Goal: Task Accomplishment & Management: Manage account settings

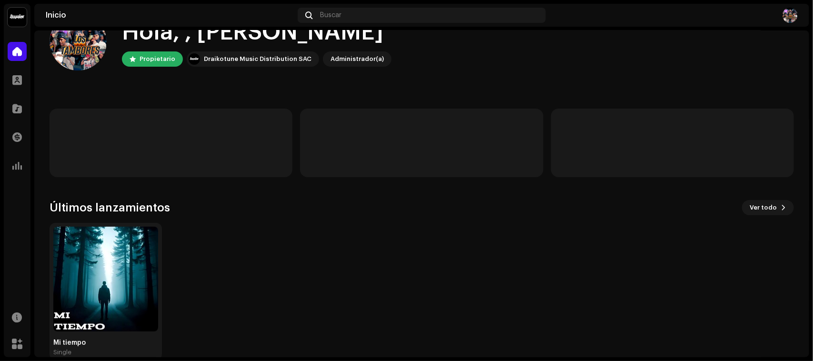
scroll to position [50, 0]
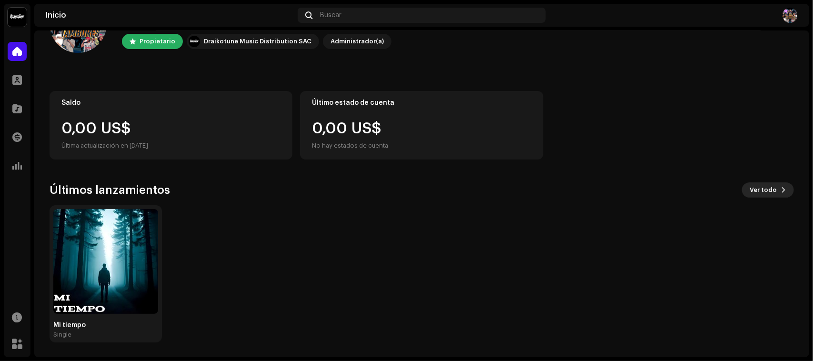
click at [764, 191] on span "Ver todo" at bounding box center [763, 190] width 27 height 19
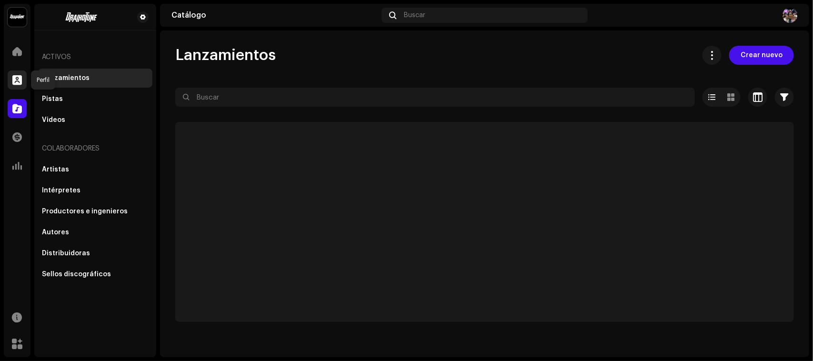
click at [18, 81] on span at bounding box center [17, 80] width 10 height 8
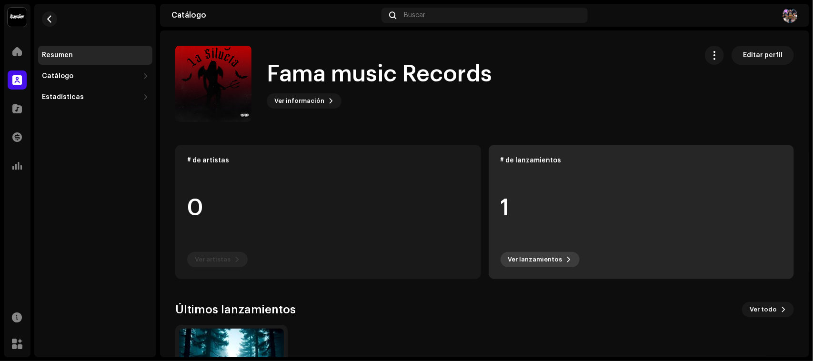
click at [526, 256] on span "Ver lanzamientos" at bounding box center [535, 259] width 54 height 19
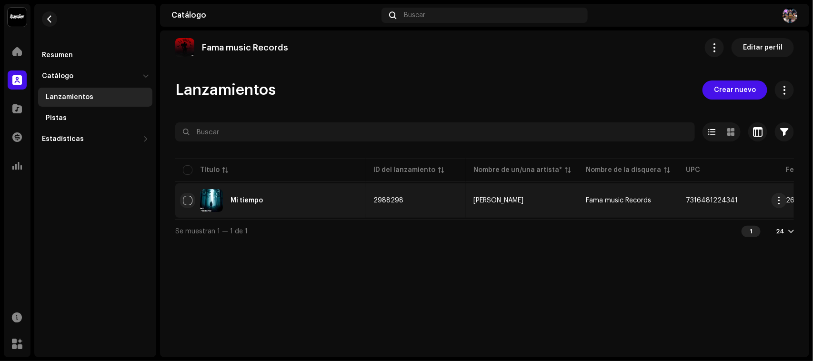
click at [183, 196] on input "checkbox" at bounding box center [188, 201] width 10 height 10
checkbox input "true"
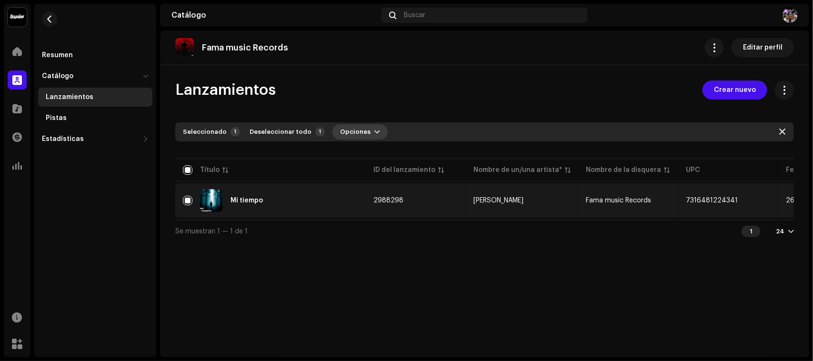
click at [365, 127] on button "Opciones" at bounding box center [360, 131] width 55 height 15
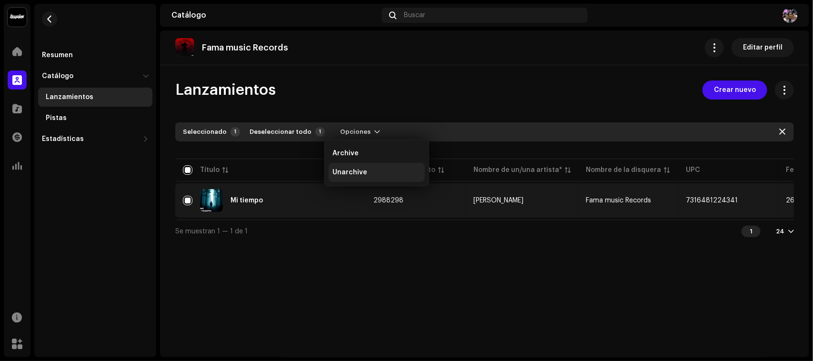
click at [358, 169] on span "Unarchive" at bounding box center [350, 173] width 35 height 8
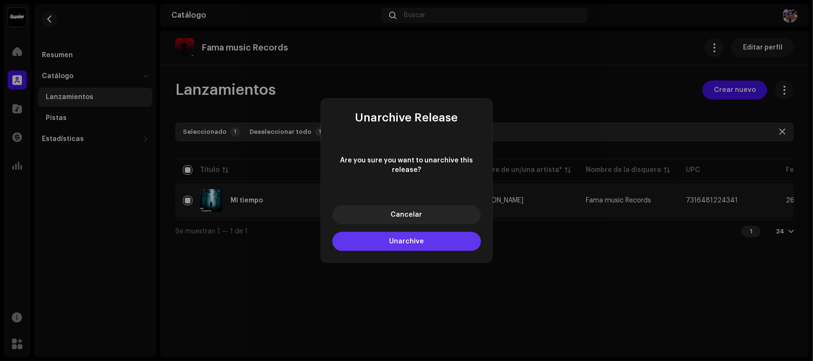
click at [416, 241] on span "Unarchive" at bounding box center [406, 241] width 35 height 7
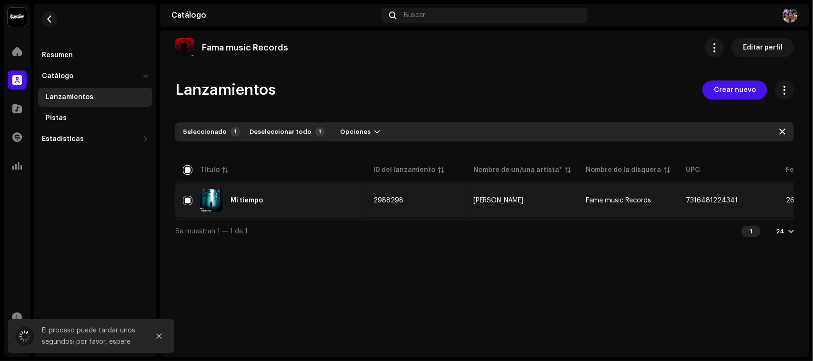
checkbox input "false"
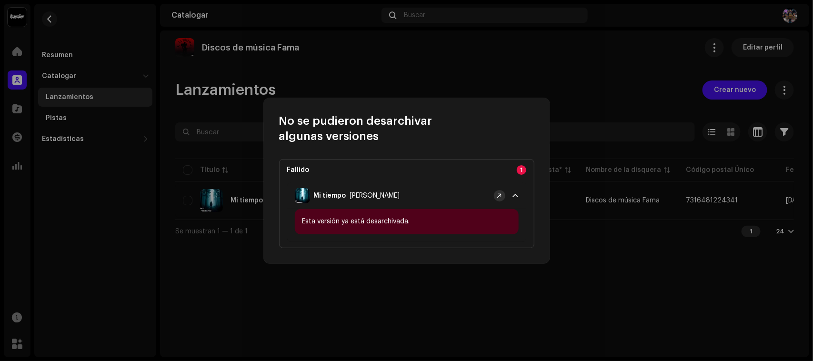
click at [501, 192] on span at bounding box center [499, 196] width 5 height 8
click at [518, 191] on p-accordion-header "Mi tiempo [PERSON_NAME]" at bounding box center [406, 195] width 239 height 27
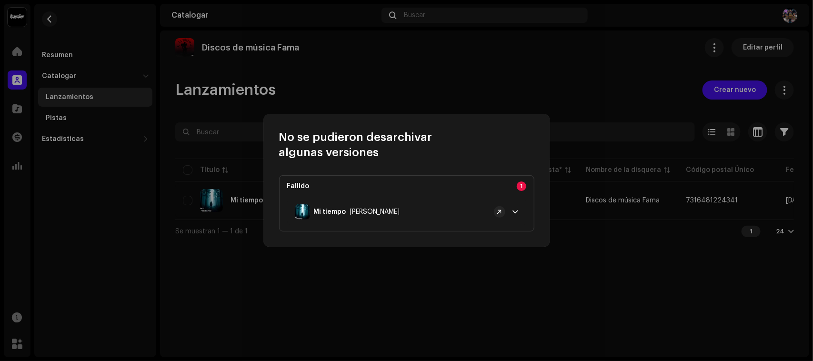
click at [592, 212] on div "No se pudieron desarchivar algunas versiones Fallido 1 Mi tiempo [PERSON_NAME] …" at bounding box center [406, 180] width 813 height 361
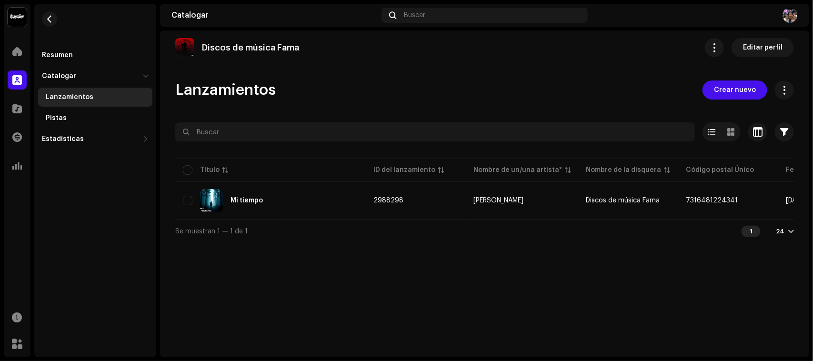
drag, startPoint x: 545, startPoint y: 223, endPoint x: 602, endPoint y: 223, distance: 57.2
click at [602, 223] on div "Se muestran 1 — 1 de 1 1 24" at bounding box center [484, 231] width 619 height 23
drag, startPoint x: 550, startPoint y: 225, endPoint x: 592, endPoint y: 223, distance: 42.0
click at [623, 225] on div "Se muestran 1 — 1 de 1 1 24" at bounding box center [484, 231] width 619 height 23
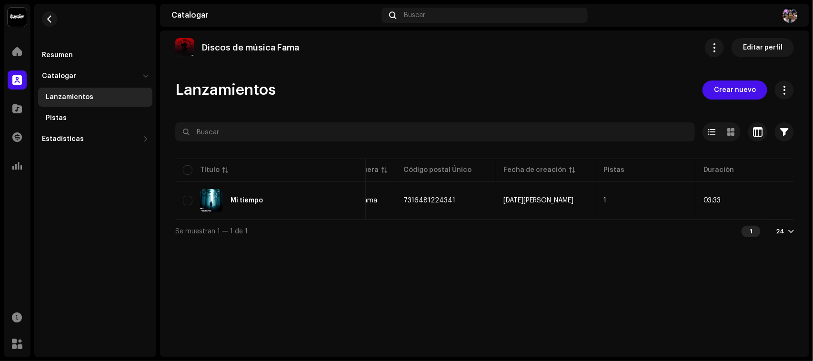
scroll to position [0, 283]
drag, startPoint x: 506, startPoint y: 224, endPoint x: 529, endPoint y: 223, distance: 23.4
click at [529, 223] on div "Seleccionado 0 Seleccionar todo 1 Opciones Filtros Estado de distribución Nunca…" at bounding box center [484, 182] width 619 height 120
drag, startPoint x: 482, startPoint y: 249, endPoint x: 479, endPoint y: 239, distance: 10.3
click at [482, 250] on div "Discos de música Fama Editar perfil Lanzamientos Crear nuevo Seleccionado 0 Sel…" at bounding box center [484, 193] width 649 height 327
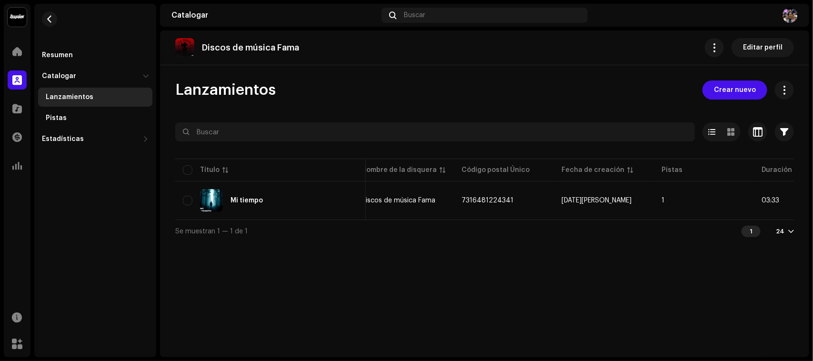
scroll to position [0, 283]
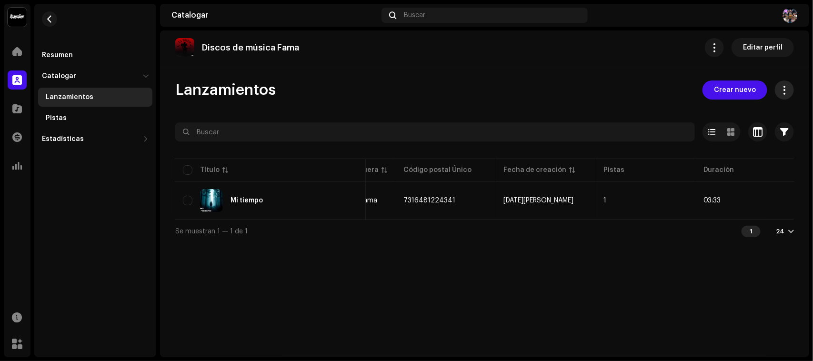
click at [785, 88] on span at bounding box center [784, 90] width 9 height 8
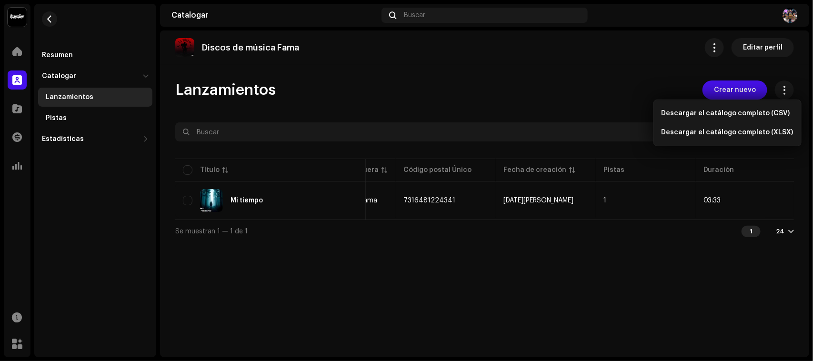
click at [481, 73] on div "Discos de música Fama Editar perfil Lanzamientos Crear nuevo Seleccionado 0 Sel…" at bounding box center [484, 193] width 649 height 327
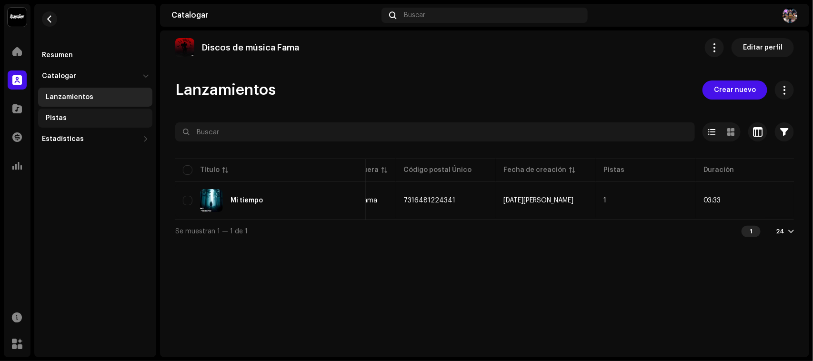
click at [81, 116] on div "Pistas" at bounding box center [97, 118] width 103 height 8
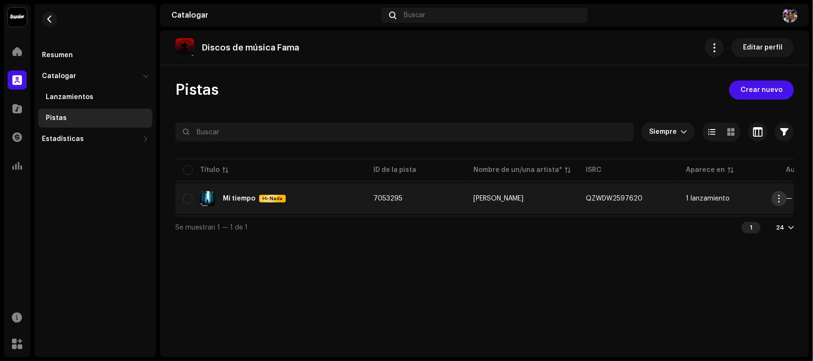
click at [783, 199] on button "button" at bounding box center [779, 198] width 15 height 15
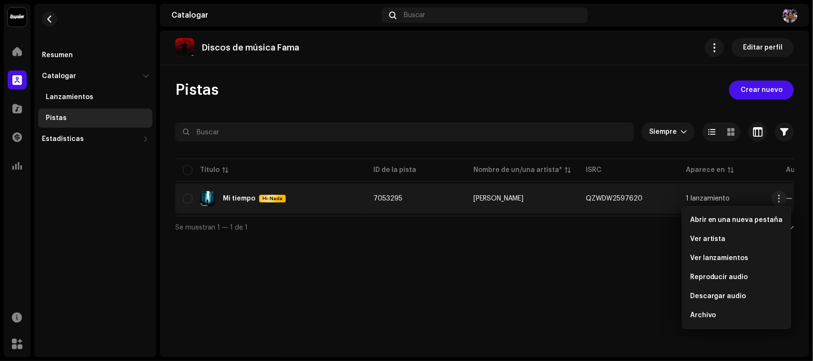
click at [322, 249] on div "Discos de música Fama Editar perfil Pistas Crear nuevo Siempre Seleccionado 0 S…" at bounding box center [484, 193] width 649 height 327
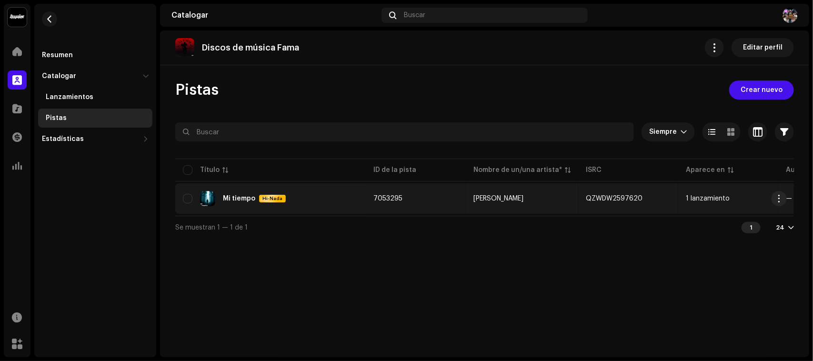
click at [314, 200] on div "Mi tiempo Hi-Nada" at bounding box center [270, 198] width 175 height 15
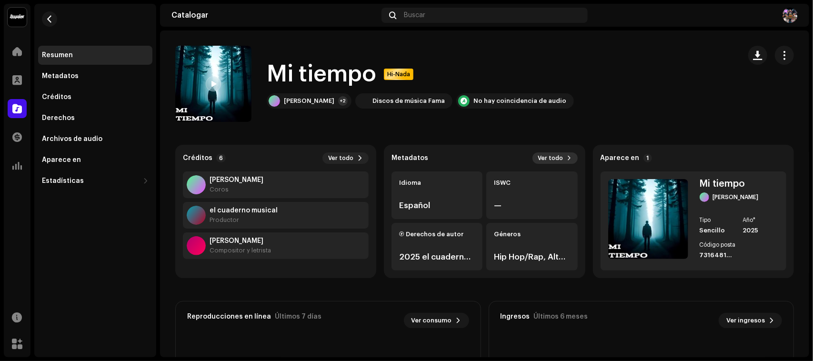
click at [568, 156] on span at bounding box center [569, 158] width 5 height 8
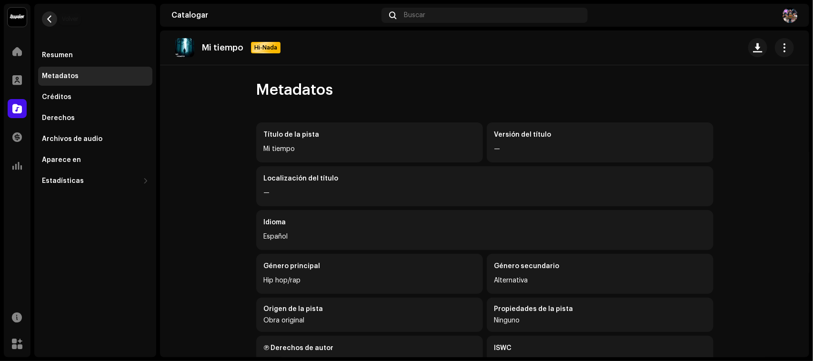
click at [48, 18] on span "button" at bounding box center [49, 19] width 7 height 8
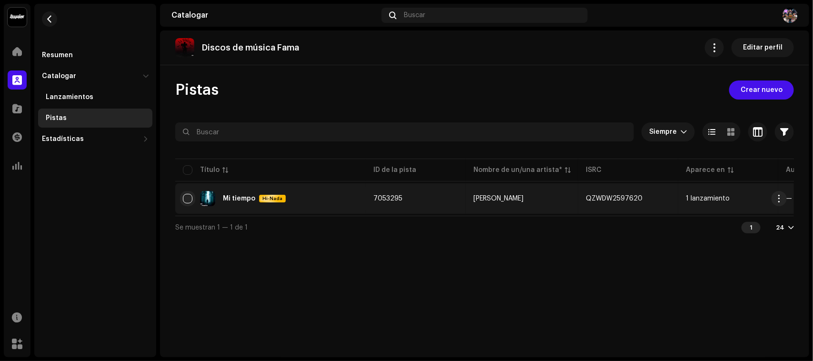
click at [188, 199] on input "checkbox" at bounding box center [188, 199] width 10 height 10
checkbox input "true"
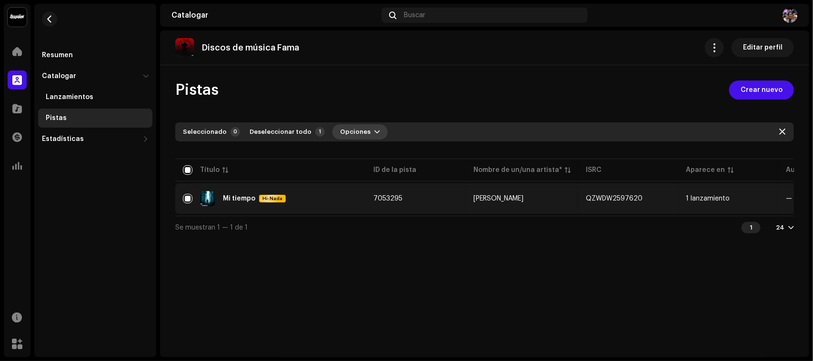
click at [360, 132] on font "Opciones" at bounding box center [355, 132] width 30 height 6
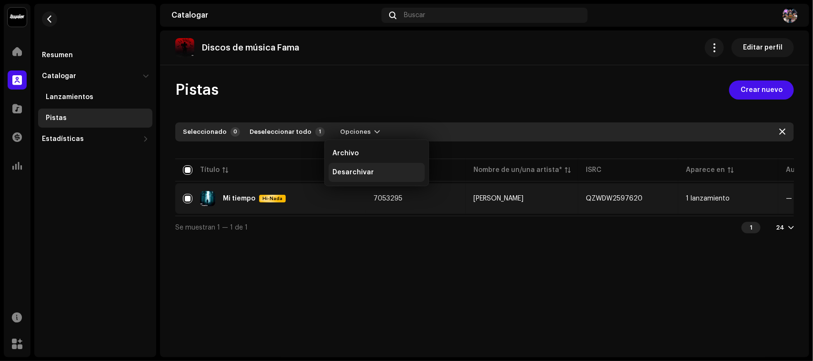
click at [353, 172] on font "Desarchivar" at bounding box center [353, 172] width 41 height 7
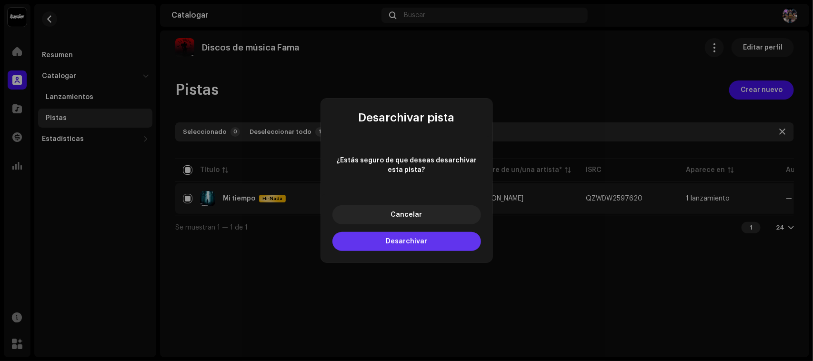
click at [387, 243] on button "Desarchivar" at bounding box center [407, 241] width 149 height 19
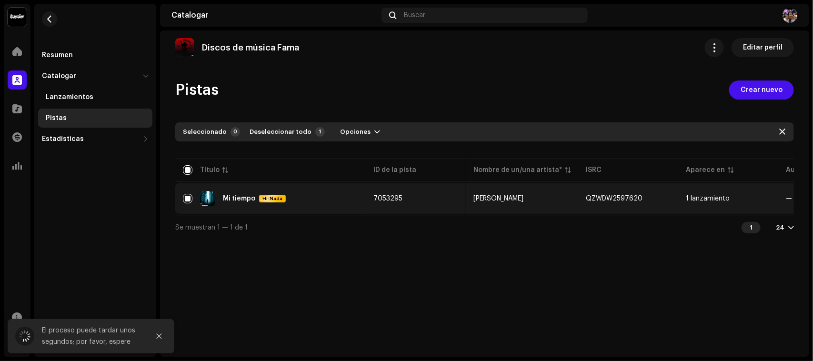
checkbox input "false"
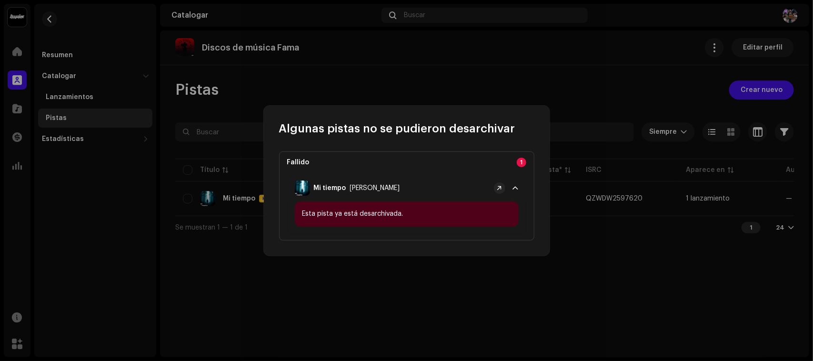
click at [520, 186] on p-accordion-header "Mi tiempo [PERSON_NAME]" at bounding box center [406, 188] width 239 height 27
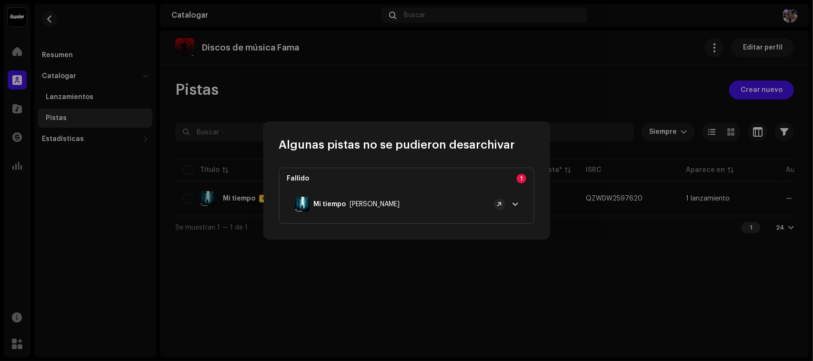
click at [523, 179] on p-badge "1" at bounding box center [522, 179] width 10 height 10
click at [515, 222] on div "Fallido 1 Mi tiempo [PERSON_NAME] Esta pista ya está desarchivada." at bounding box center [406, 196] width 255 height 56
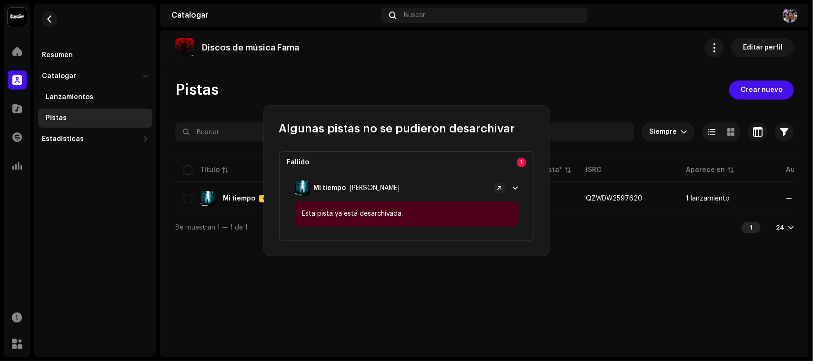
click at [516, 258] on div "Algunas pistas no se pudieron desarchivar Fallido 1 Mi tiempo [PERSON_NAME] Est…" at bounding box center [406, 180] width 813 height 361
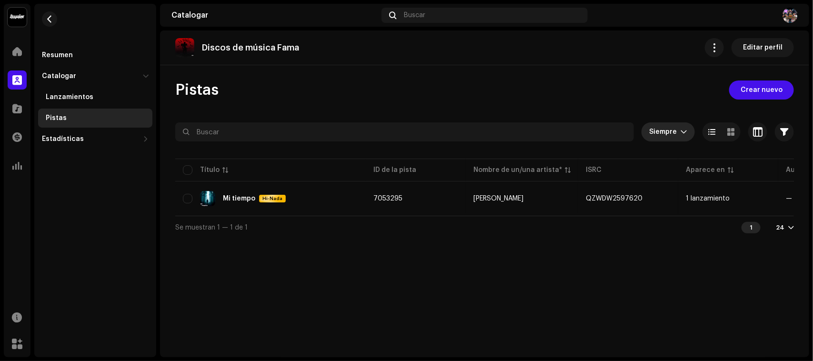
click at [681, 137] on div "disparador desplegable" at bounding box center [684, 131] width 7 height 19
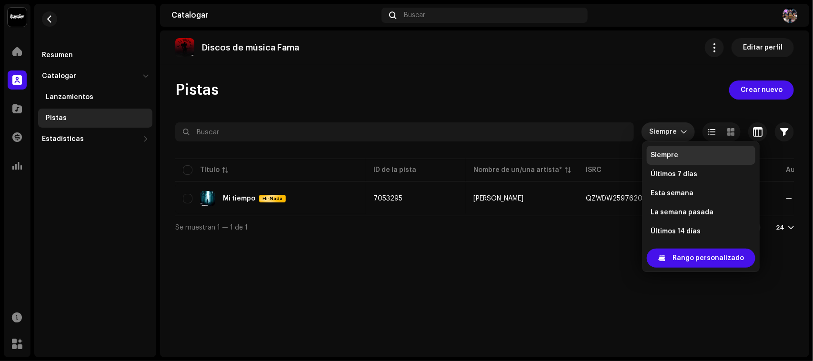
click at [426, 258] on div "Discos de música Fama Editar perfil Pistas Crear nuevo Siempre Seleccionado 0 S…" at bounding box center [484, 193] width 649 height 327
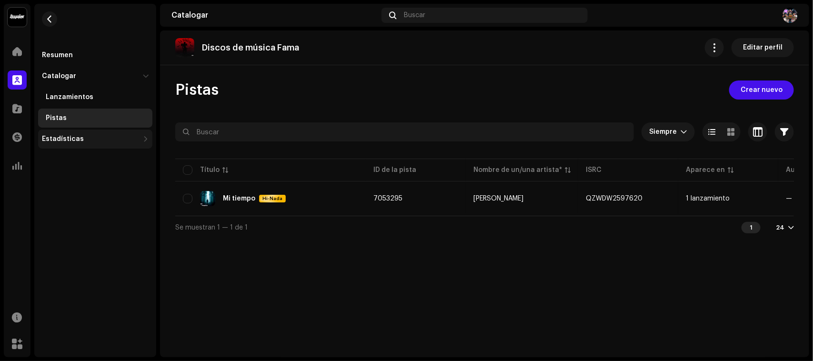
click at [98, 134] on div "Estadísticas" at bounding box center [95, 139] width 114 height 19
click at [89, 94] on font "Lanzamientos" at bounding box center [70, 97] width 48 height 7
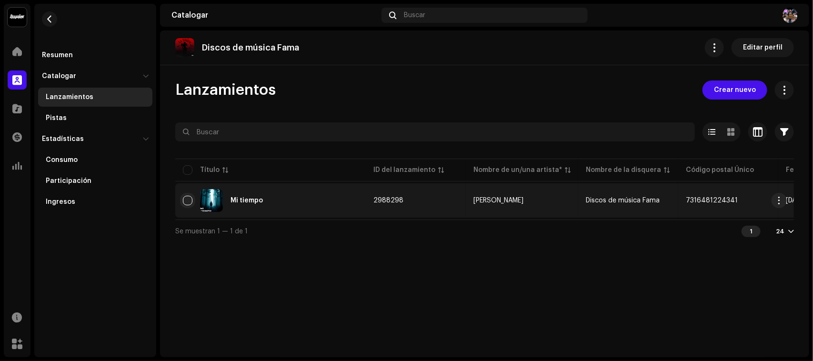
click at [191, 196] on input "checkbox" at bounding box center [188, 201] width 10 height 10
checkbox input "true"
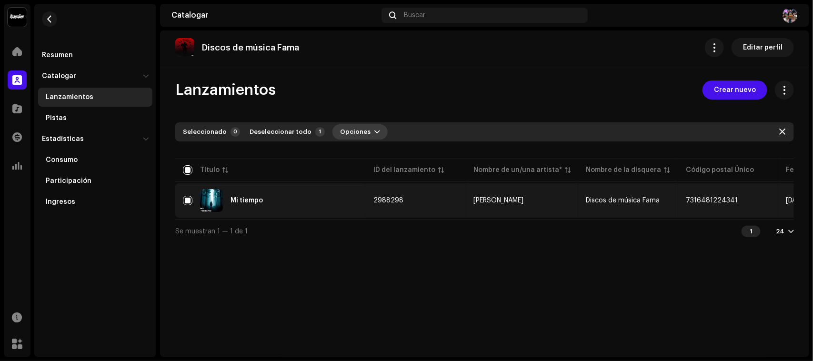
click at [370, 125] on button "Opciones" at bounding box center [360, 131] width 55 height 15
click at [374, 129] on span "button" at bounding box center [377, 132] width 6 height 8
drag, startPoint x: 348, startPoint y: 125, endPoint x: 359, endPoint y: 136, distance: 15.5
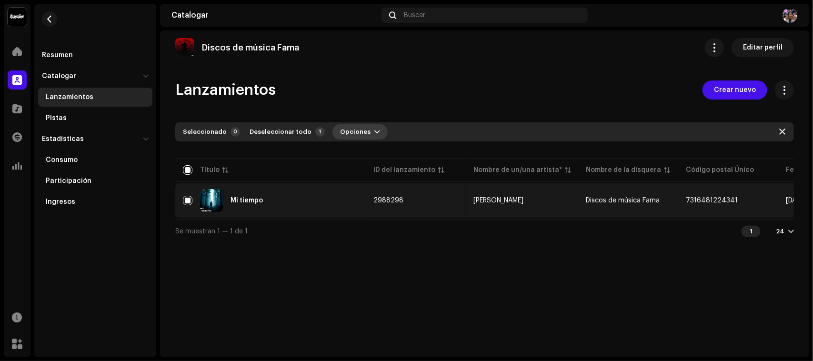
click at [348, 126] on span "Opciones" at bounding box center [355, 131] width 30 height 19
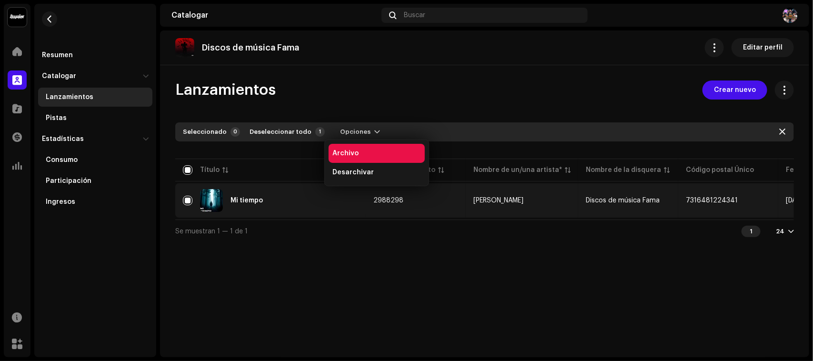
click at [356, 152] on font "Archivo" at bounding box center [346, 153] width 26 height 7
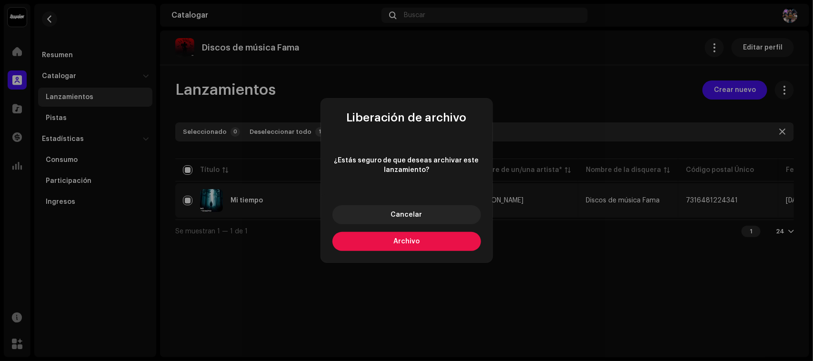
click at [399, 235] on button "Archivo" at bounding box center [407, 241] width 149 height 19
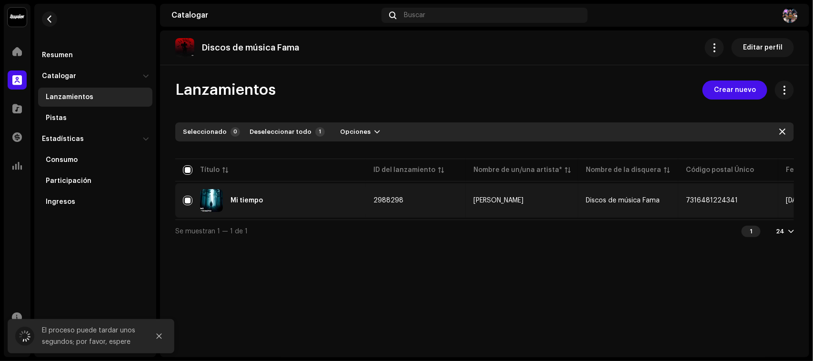
checkbox input "false"
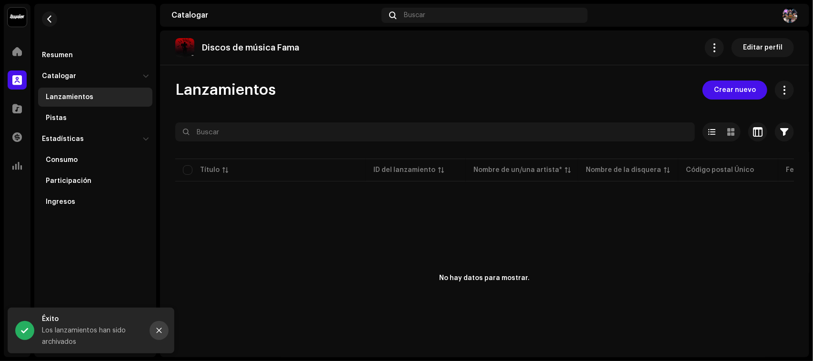
click at [160, 333] on icon "Cerca" at bounding box center [159, 330] width 7 height 7
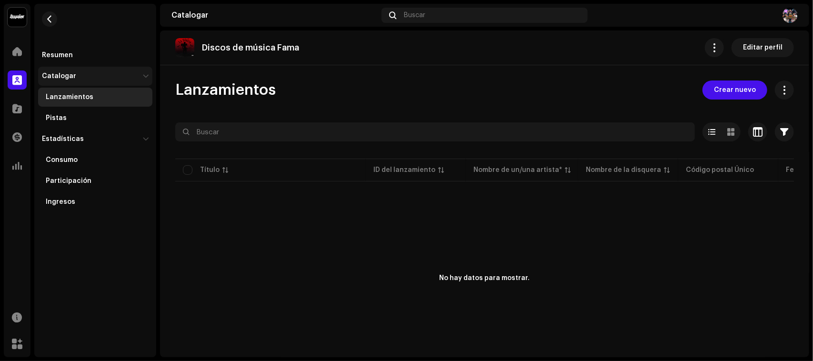
click at [107, 73] on div "Catalogar" at bounding box center [90, 76] width 97 height 8
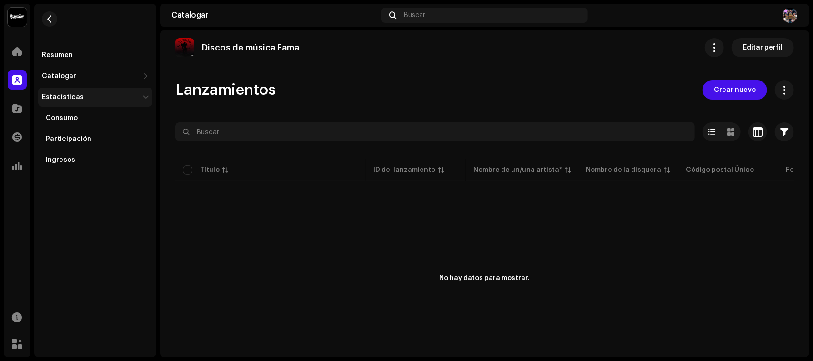
click at [55, 101] on div "Estadísticas" at bounding box center [95, 97] width 114 height 19
click at [54, 62] on div "Resumen" at bounding box center [95, 55] width 114 height 19
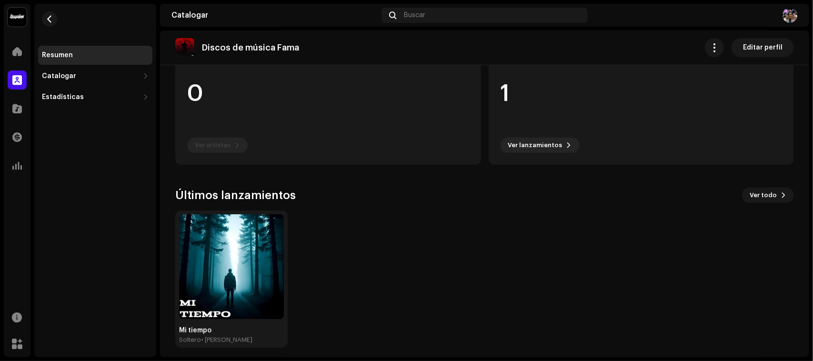
scroll to position [119, 0]
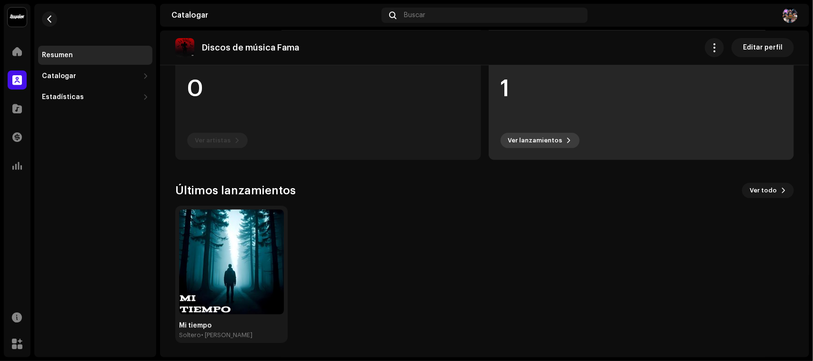
click at [534, 147] on span "Ver lanzamientos" at bounding box center [535, 140] width 54 height 19
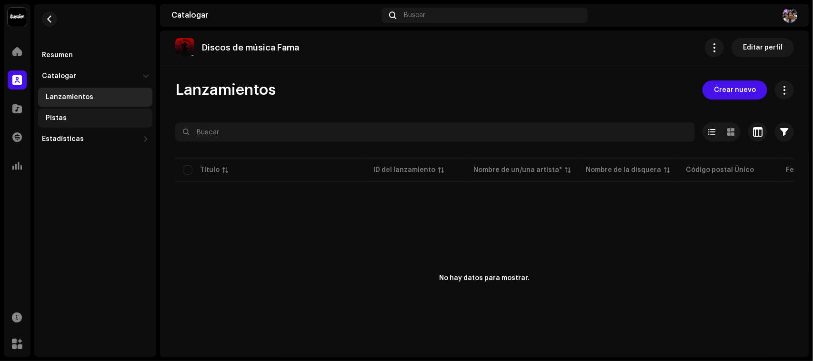
click at [61, 120] on font "Pistas" at bounding box center [56, 118] width 21 height 7
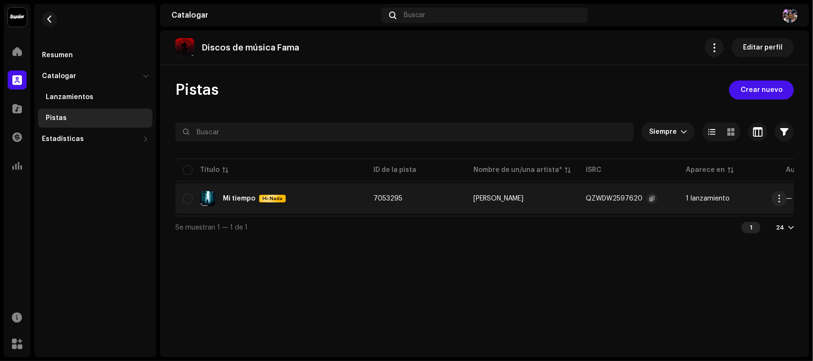
click at [604, 204] on div "QZWDW2597620" at bounding box center [622, 198] width 72 height 19
click at [542, 198] on re-a-table-link "[PERSON_NAME]" at bounding box center [522, 198] width 97 height 7
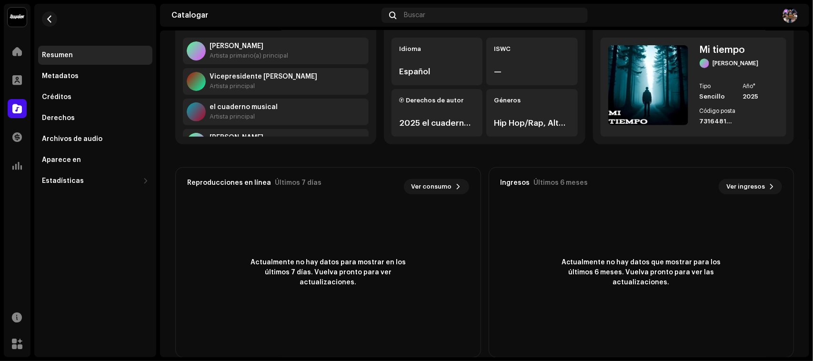
scroll to position [149, 0]
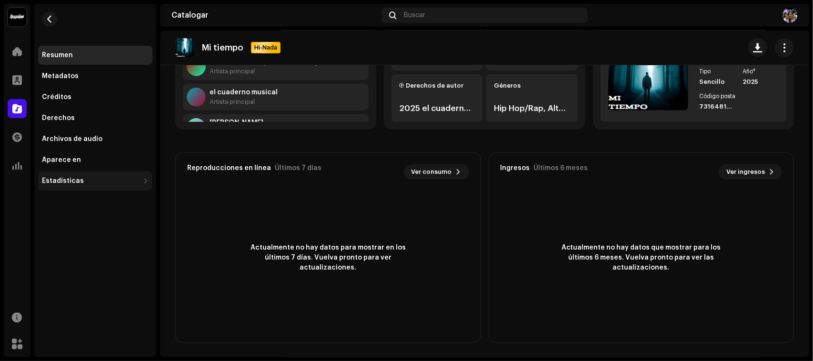
click at [85, 174] on div "Estadísticas" at bounding box center [95, 181] width 114 height 19
click at [72, 180] on font "Estadísticas" at bounding box center [63, 181] width 42 height 7
click at [12, 80] on span at bounding box center [17, 80] width 10 height 8
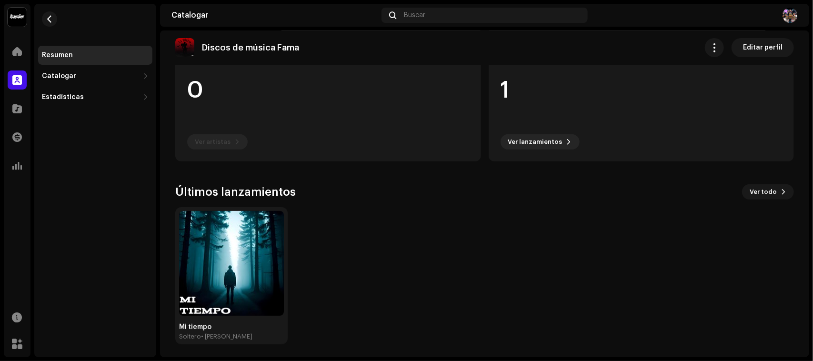
scroll to position [119, 0]
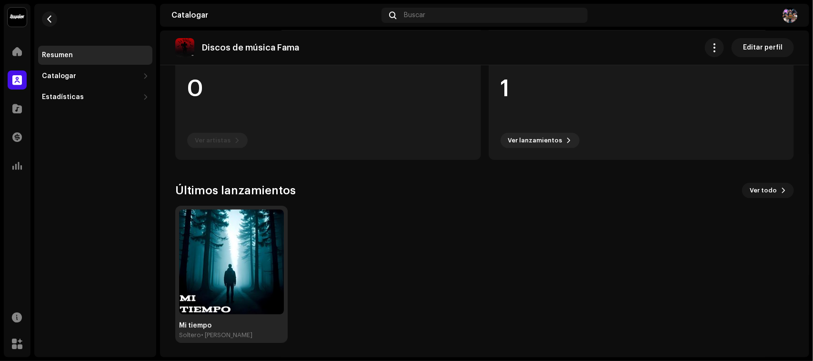
click at [265, 253] on img at bounding box center [231, 262] width 105 height 105
click at [263, 252] on img at bounding box center [231, 262] width 105 height 105
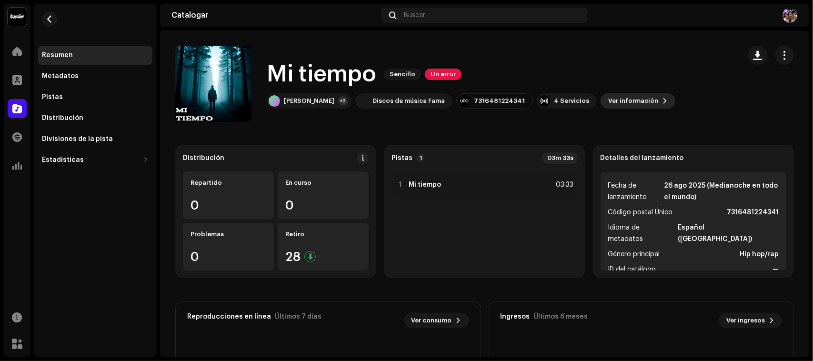
click at [616, 104] on span "Ver información" at bounding box center [633, 100] width 50 height 19
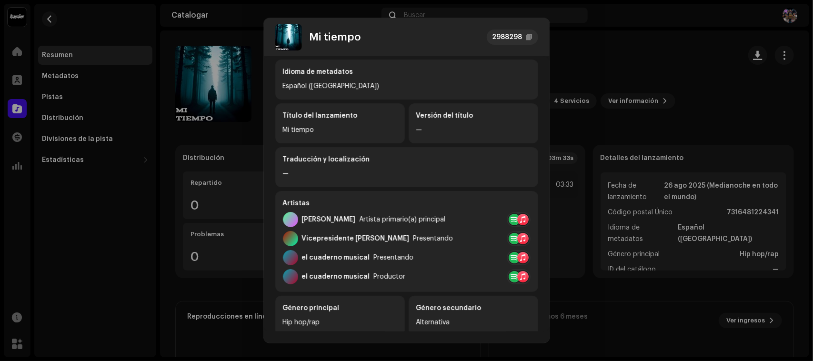
scroll to position [119, 0]
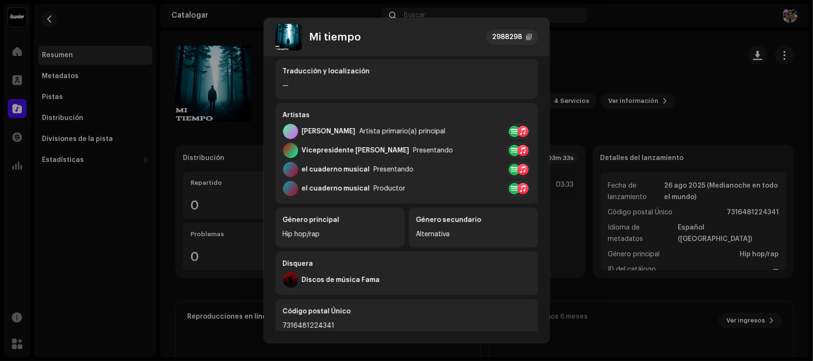
drag, startPoint x: 355, startPoint y: 175, endPoint x: 330, endPoint y: 84, distance: 94.6
click at [330, 84] on div "—" at bounding box center [407, 85] width 248 height 11
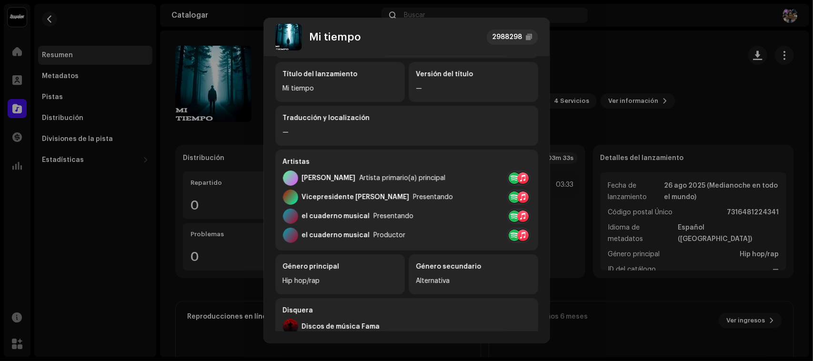
scroll to position [0, 0]
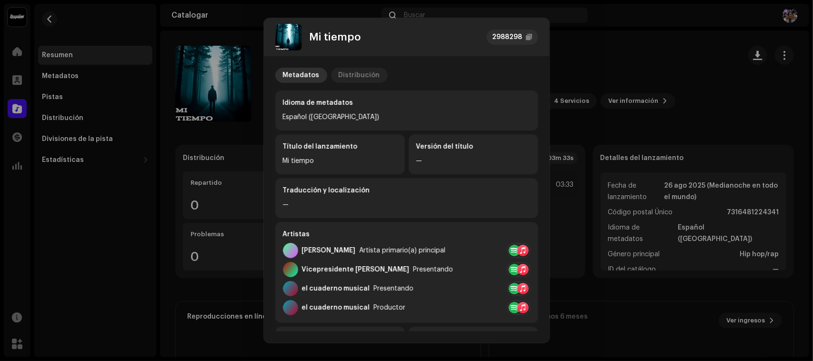
click at [354, 81] on div "Distribución" at bounding box center [359, 75] width 41 height 15
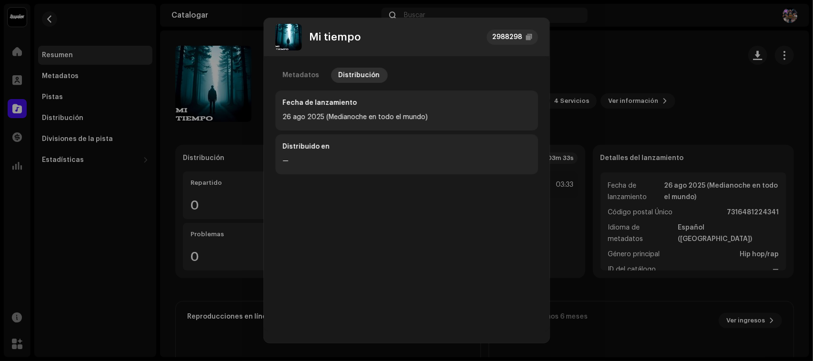
click at [627, 68] on div "Mi tiempo 2988298 Metadatos Distribución Fecha de lanzamiento [DATE] (Medianoch…" at bounding box center [406, 180] width 813 height 361
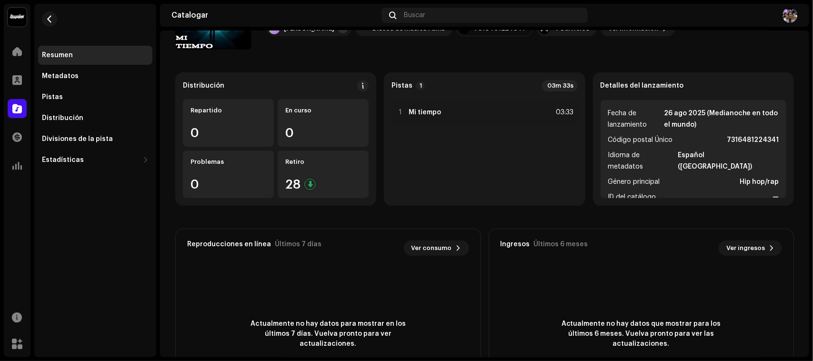
scroll to position [149, 0]
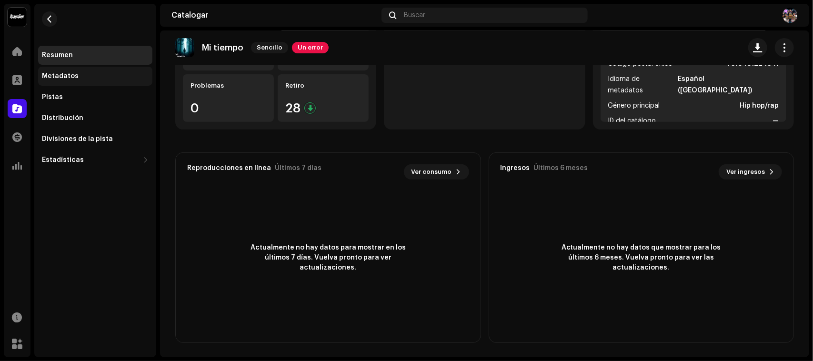
click at [75, 71] on div "Metadatos" at bounding box center [95, 76] width 114 height 19
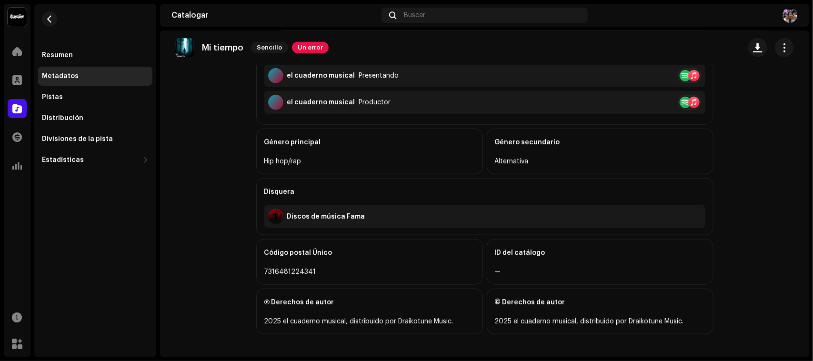
scroll to position [338, 0]
click at [70, 92] on div "Pistas" at bounding box center [95, 97] width 114 height 19
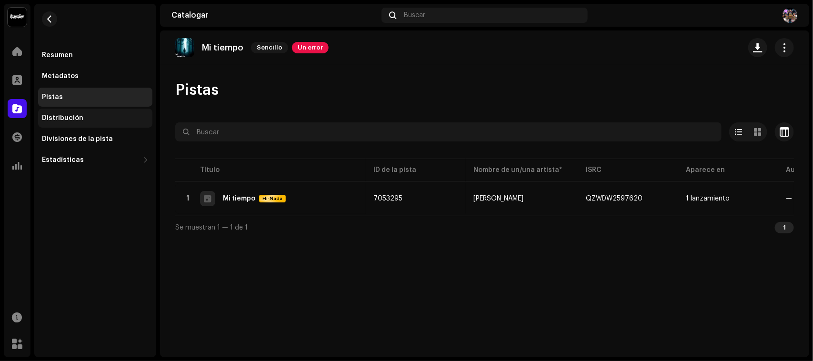
click at [56, 120] on div "Distribución" at bounding box center [62, 118] width 41 height 8
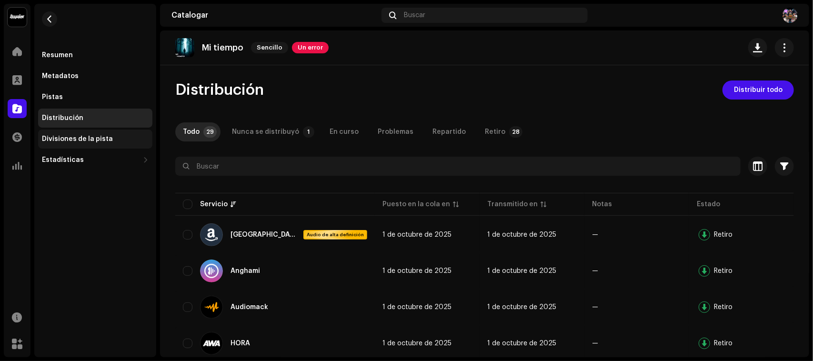
click at [128, 140] on div "Divisiones de la pista" at bounding box center [95, 139] width 107 height 8
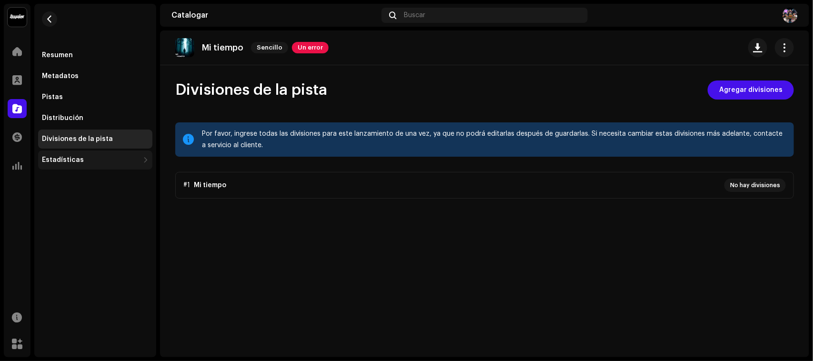
click at [89, 161] on div "Estadísticas" at bounding box center [90, 160] width 97 height 8
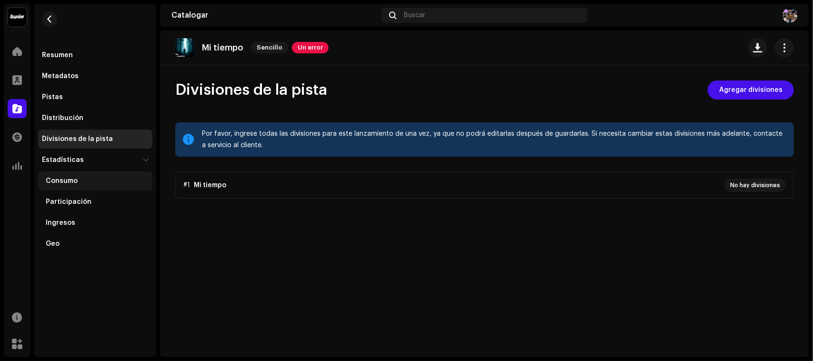
click at [86, 180] on div "Consumo" at bounding box center [97, 181] width 103 height 8
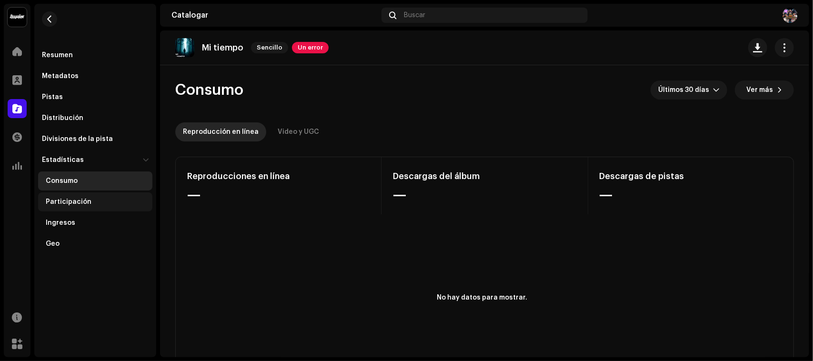
click at [77, 203] on font "Participación" at bounding box center [69, 202] width 46 height 7
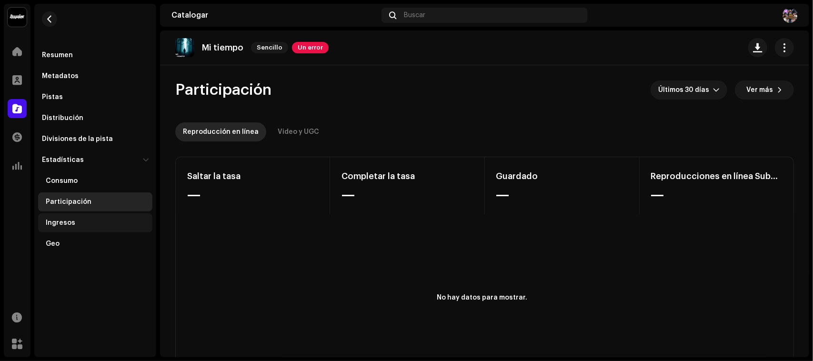
click at [67, 222] on font "Ingresos" at bounding box center [61, 223] width 30 height 7
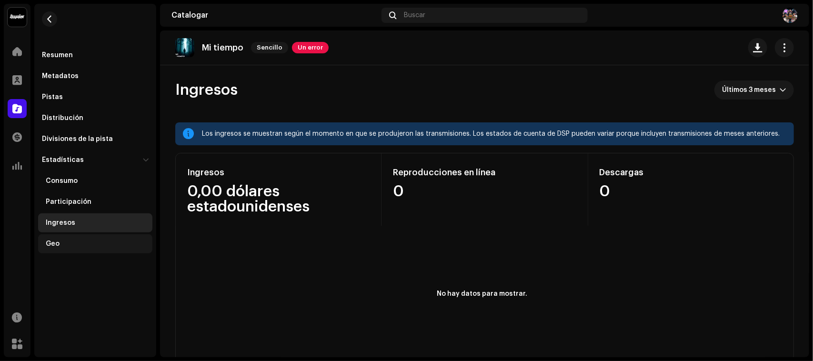
drag, startPoint x: 65, startPoint y: 213, endPoint x: 54, endPoint y: 239, distance: 28.0
click at [54, 239] on div "Geo" at bounding box center [95, 243] width 114 height 19
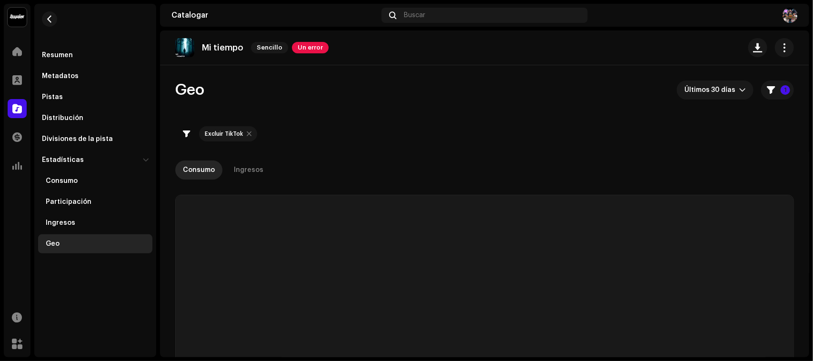
checkbox input "true"
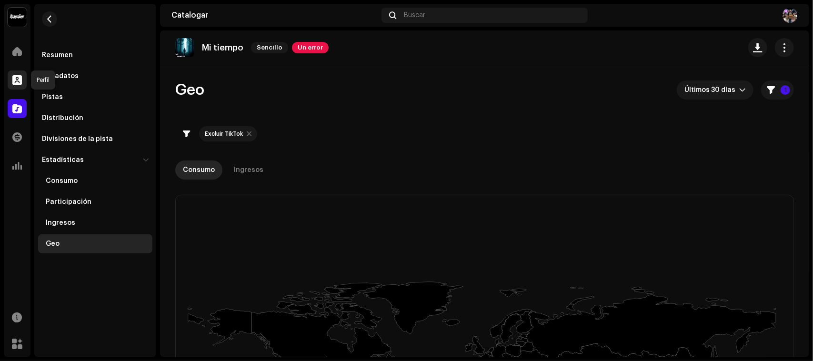
click at [24, 82] on div at bounding box center [17, 80] width 19 height 19
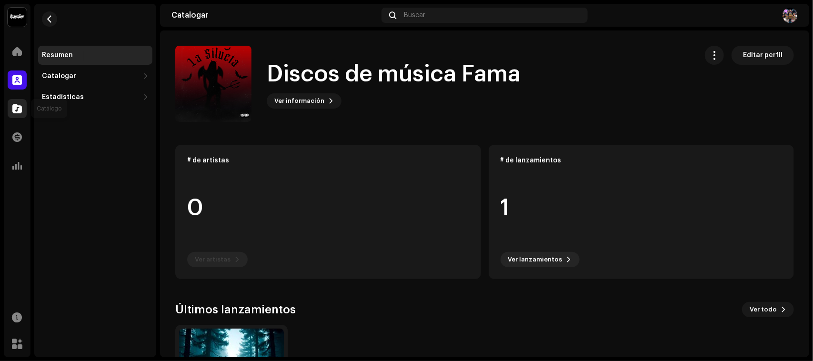
click at [21, 112] on span at bounding box center [17, 109] width 10 height 8
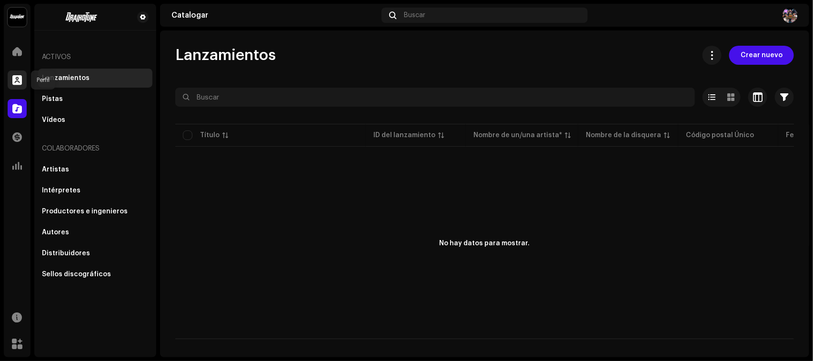
click at [20, 76] on span at bounding box center [17, 80] width 10 height 8
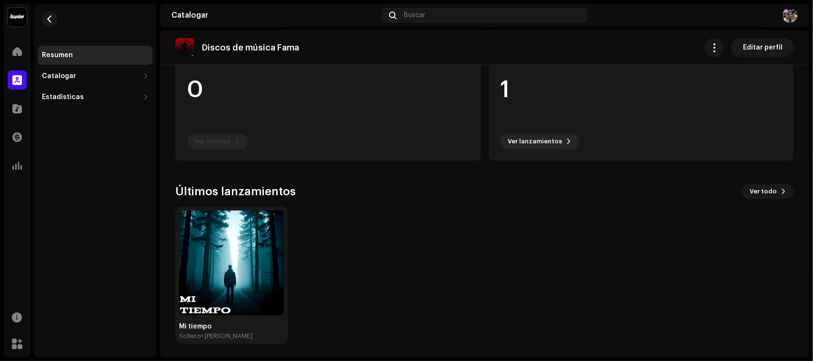
scroll to position [119, 0]
click at [777, 184] on button "Ver todo" at bounding box center [768, 190] width 52 height 15
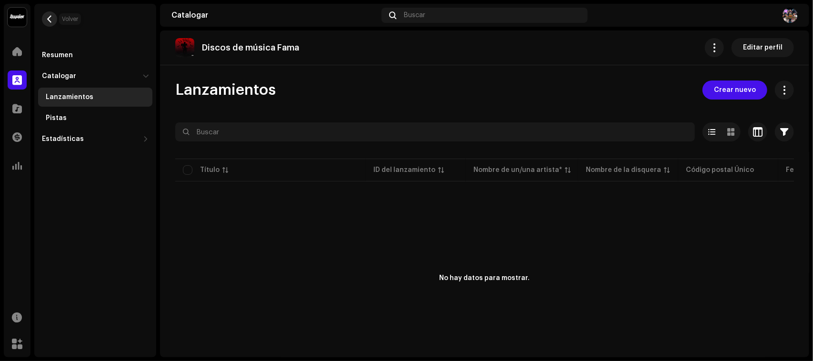
click at [51, 21] on span "button" at bounding box center [49, 19] width 7 height 8
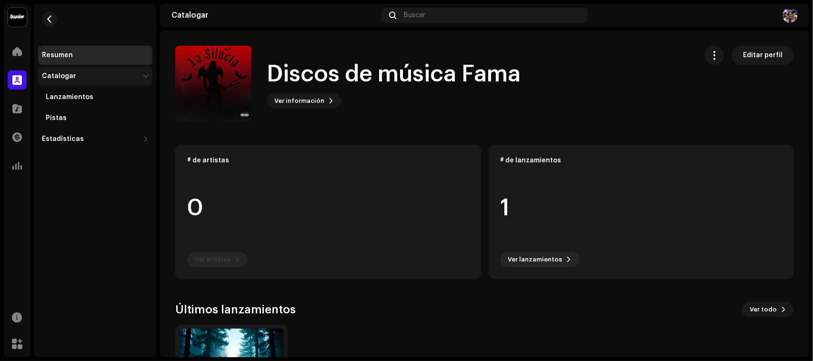
click at [86, 74] on div "Catalogar" at bounding box center [90, 76] width 97 height 8
click at [87, 74] on div "Catalogar" at bounding box center [90, 76] width 97 height 8
click at [89, 101] on div "Lanzamientos" at bounding box center [95, 97] width 114 height 19
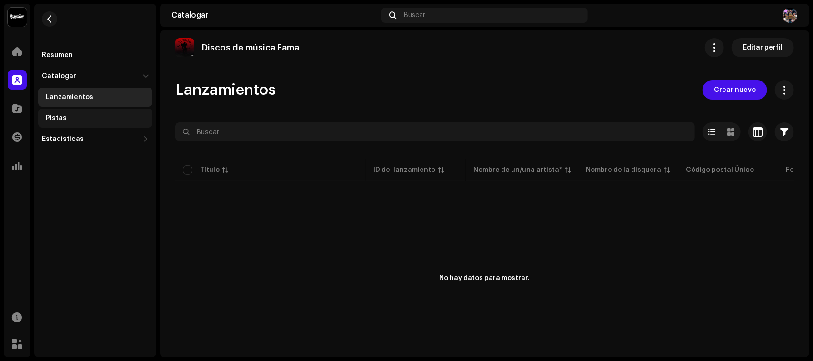
click at [75, 123] on div "Pistas" at bounding box center [95, 118] width 114 height 19
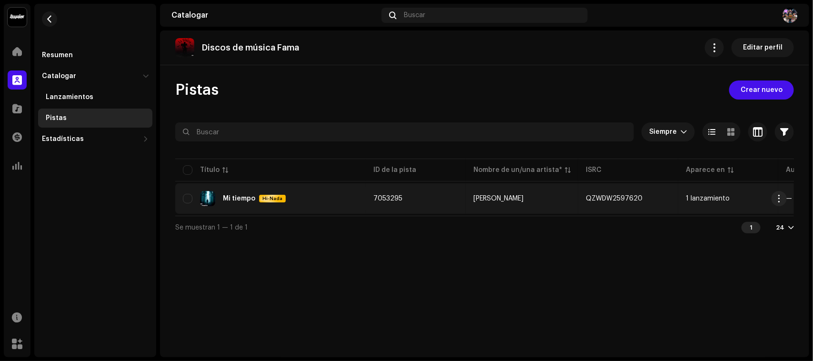
click at [549, 193] on td "[PERSON_NAME]" at bounding box center [522, 198] width 112 height 30
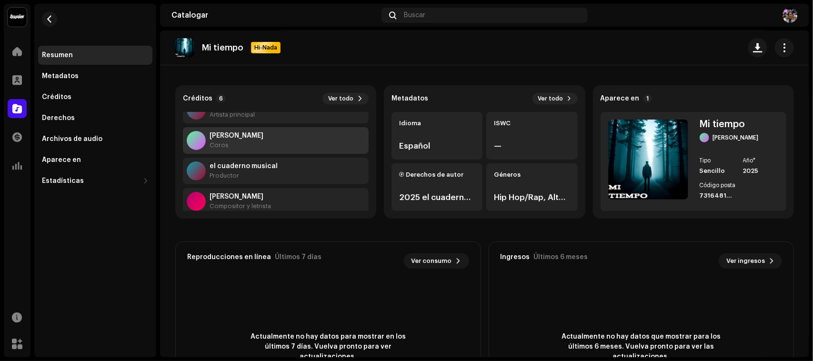
scroll to position [91, 0]
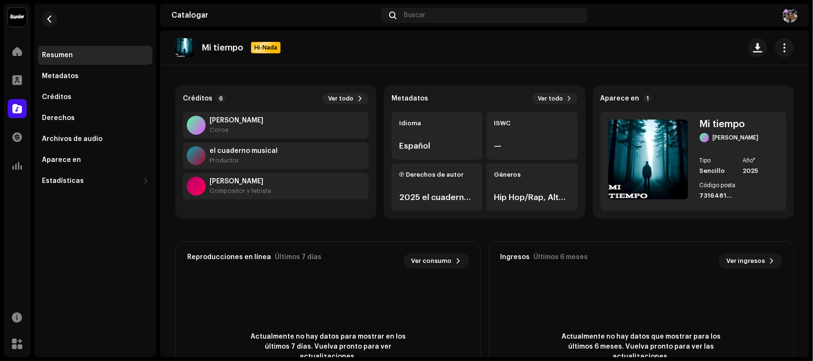
click at [273, 180] on div "Worlfer [PERSON_NAME] Compositor y letrista" at bounding box center [276, 186] width 186 height 27
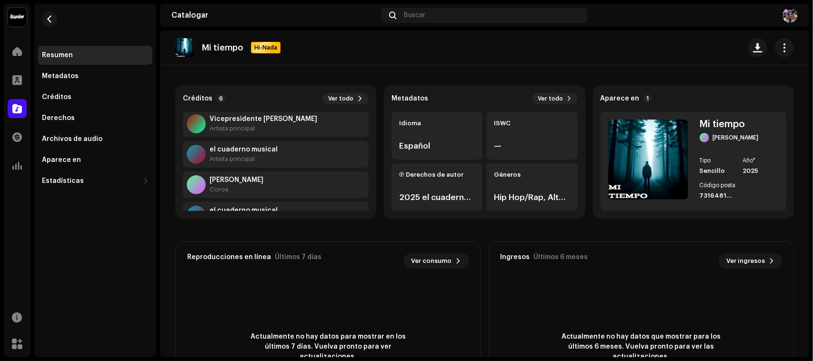
scroll to position [0, 0]
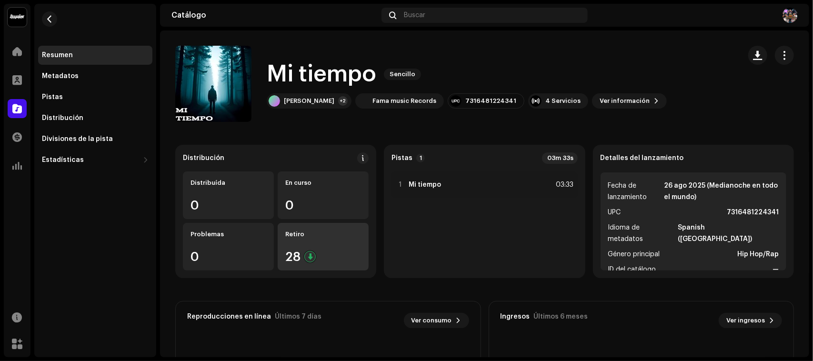
click at [322, 240] on div "Retiro 28" at bounding box center [323, 247] width 91 height 48
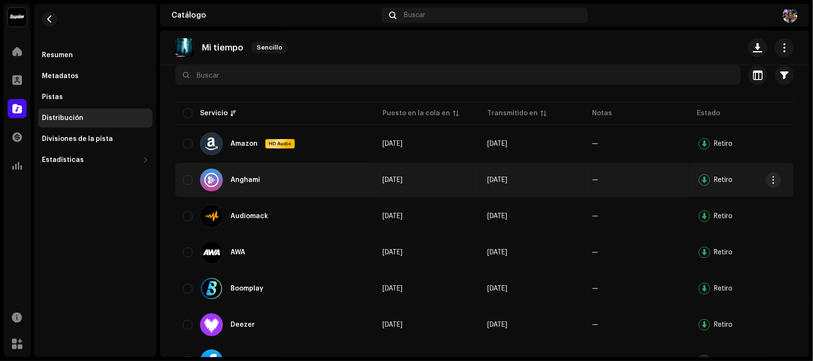
scroll to position [119, 0]
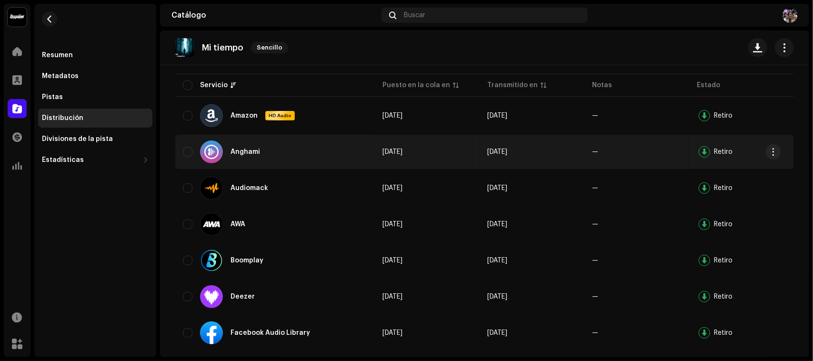
click at [665, 201] on td "—" at bounding box center [637, 188] width 105 height 34
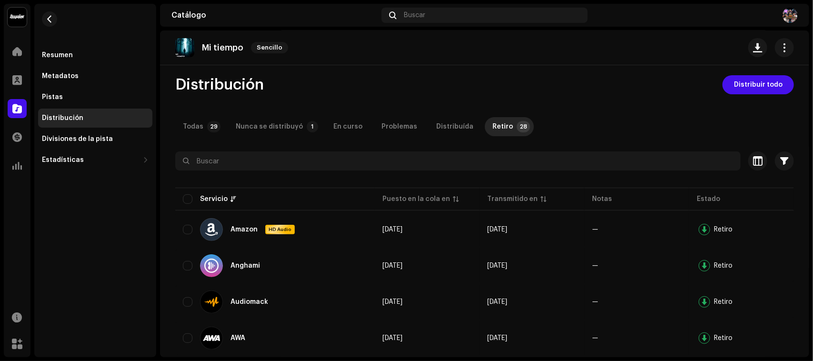
scroll to position [0, 0]
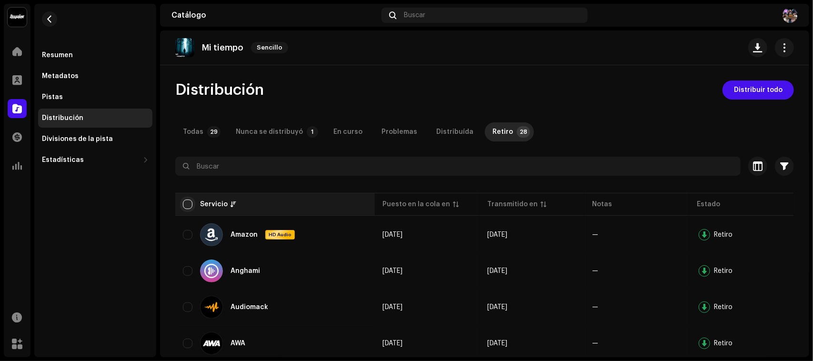
click at [190, 202] on input "checkbox" at bounding box center [188, 205] width 10 height 10
checkbox input "true"
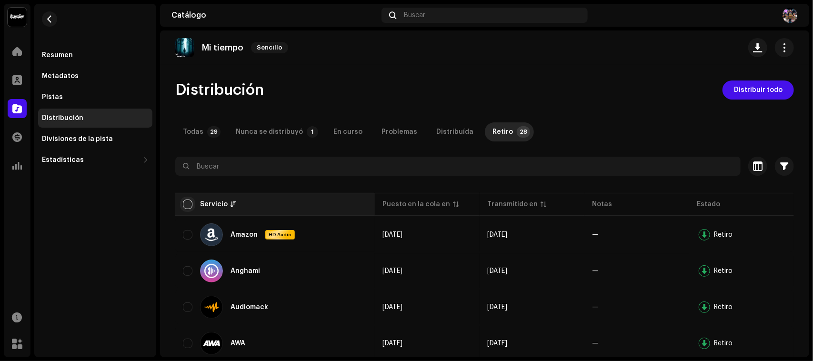
checkbox input "true"
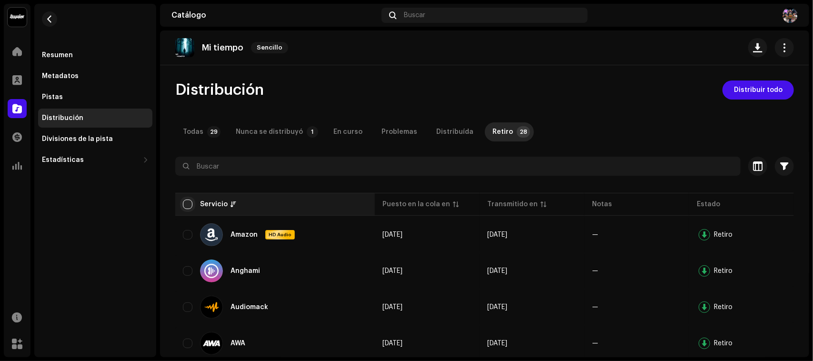
checkbox input "true"
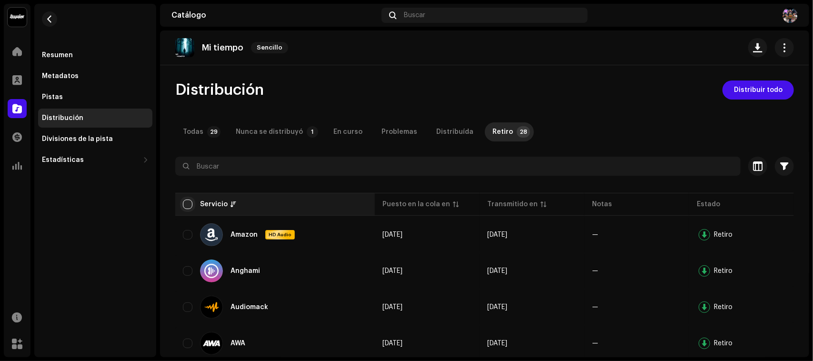
checkbox input "true"
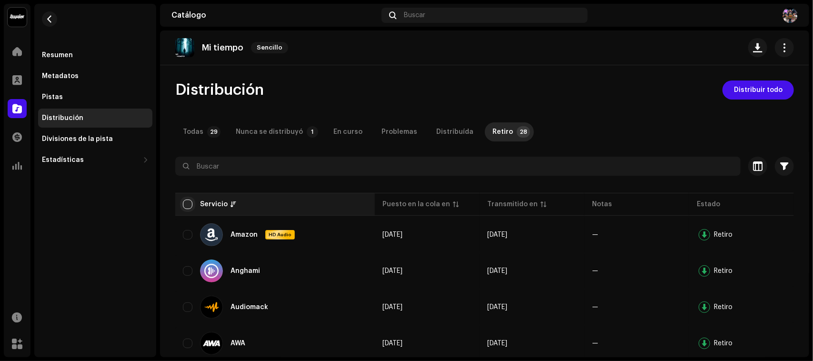
checkbox input "true"
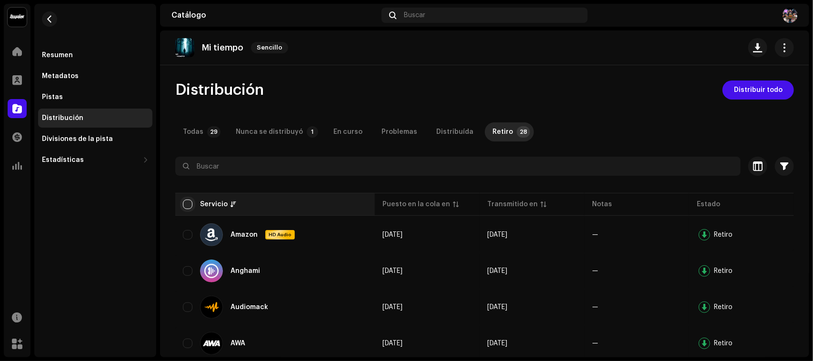
checkbox input "true"
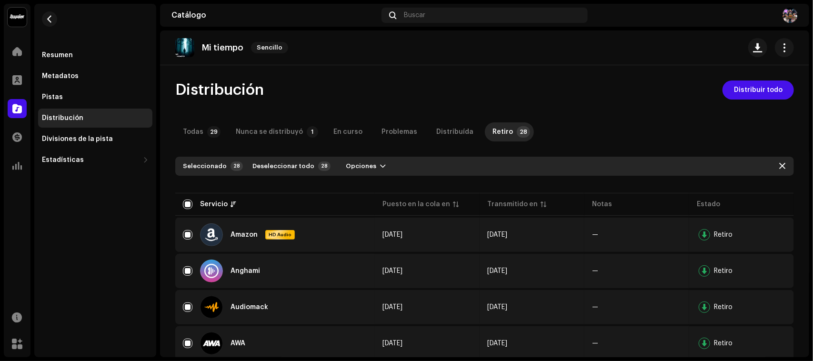
click at [374, 157] on div "Seleccionado 28 Deseleccionar todo 28 Opciones" at bounding box center [484, 166] width 619 height 19
click at [380, 163] on span "button" at bounding box center [383, 166] width 6 height 8
click at [282, 166] on span "Deseleccionar todo" at bounding box center [284, 166] width 62 height 19
checkbox input "false"
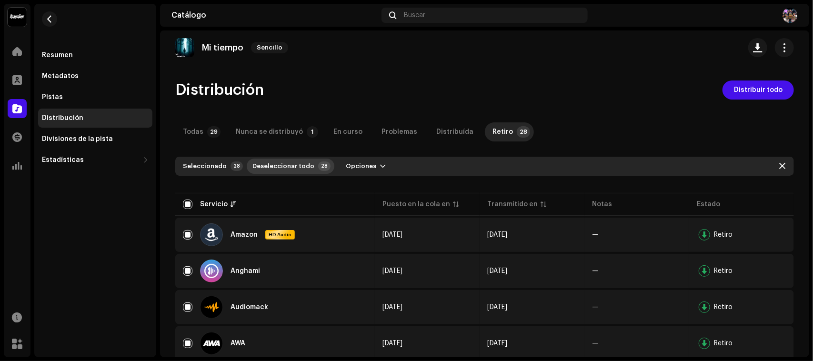
checkbox input "false"
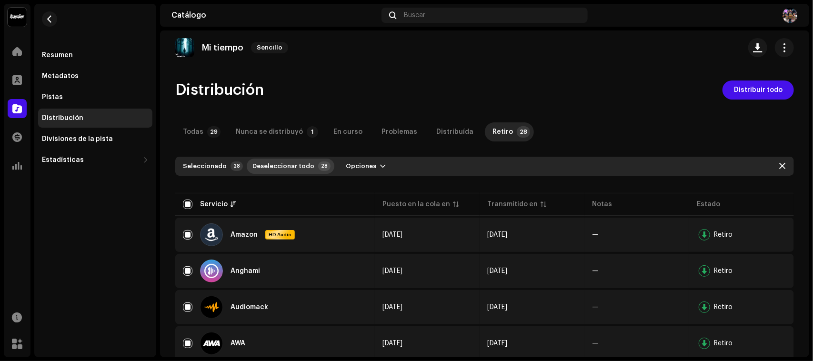
checkbox input "false"
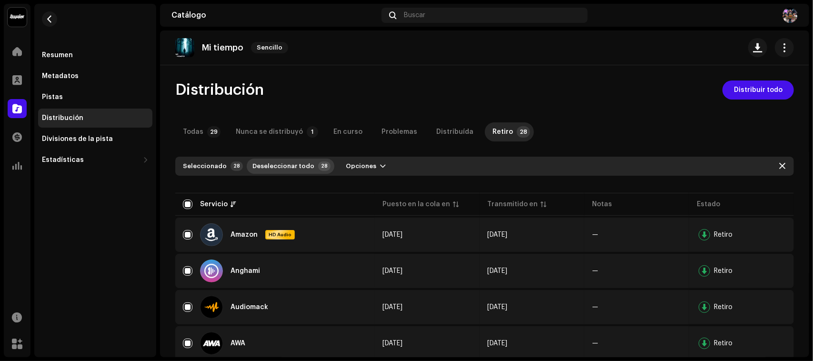
checkbox input "false"
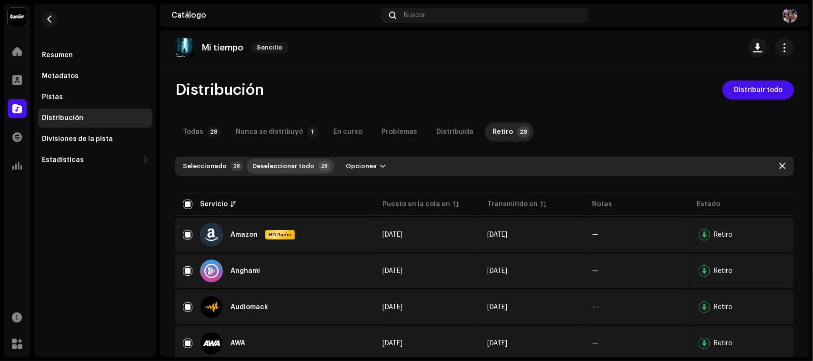
checkbox input "false"
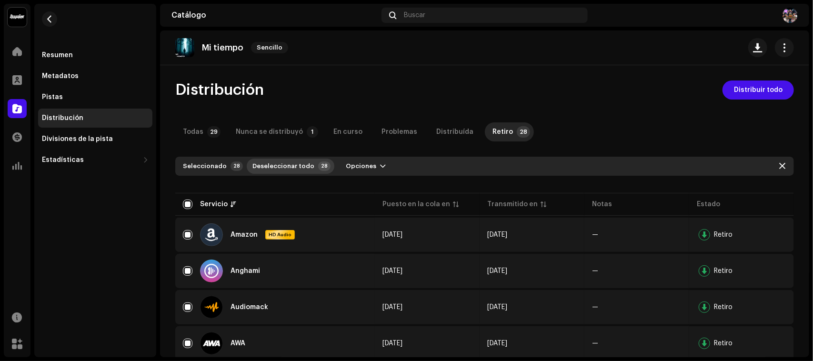
checkbox input "false"
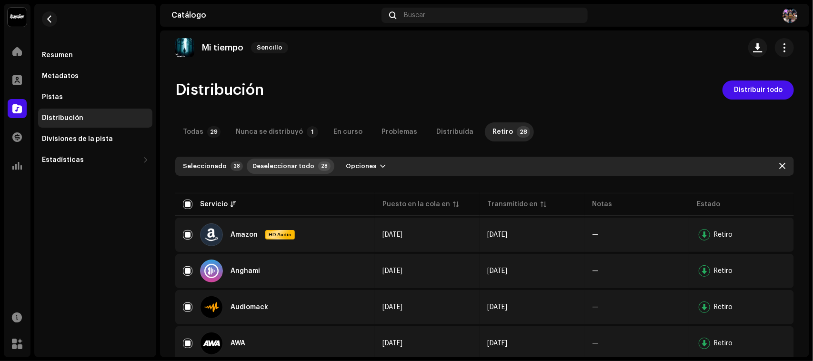
checkbox input "false"
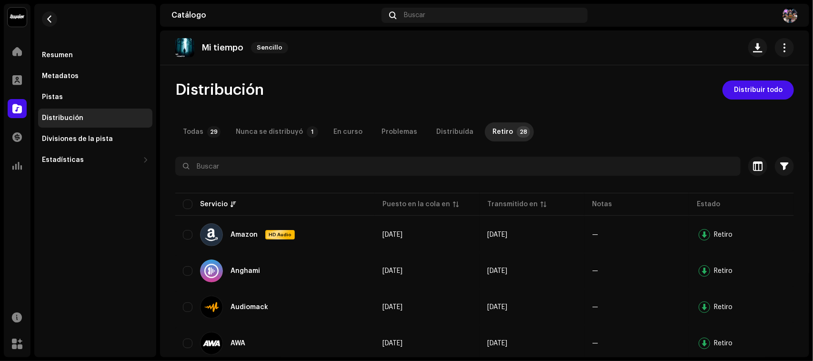
click at [40, 16] on re-m-nav-back at bounding box center [49, 25] width 23 height 42
click at [47, 18] on span "button" at bounding box center [49, 19] width 7 height 8
click at [48, 18] on span "button" at bounding box center [49, 19] width 7 height 8
